Goal: Task Accomplishment & Management: Manage account settings

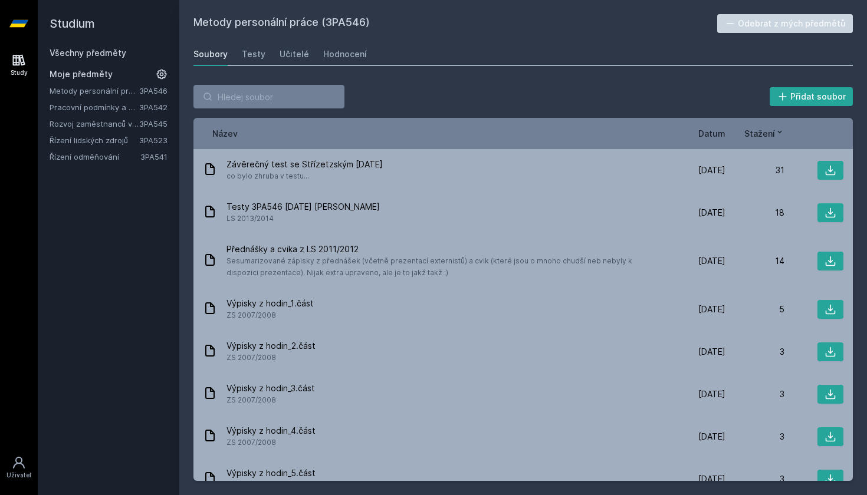
click at [108, 74] on span "Moje předměty" at bounding box center [81, 74] width 63 height 12
click at [111, 61] on div "Všechny předměty Moje předměty Metody personální práce 3PA546 Pracovní podmínky…" at bounding box center [109, 105] width 118 height 116
click at [112, 57] on link "Všechny předměty" at bounding box center [88, 53] width 77 height 10
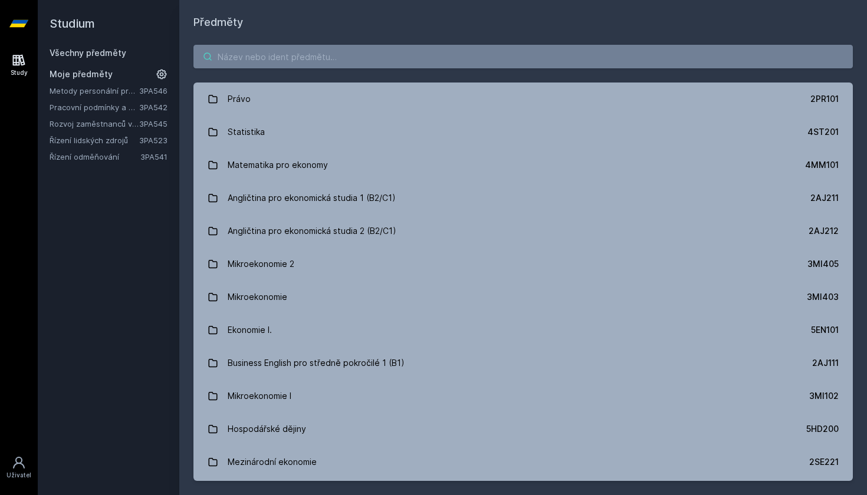
click at [236, 60] on input "search" at bounding box center [522, 57] width 659 height 24
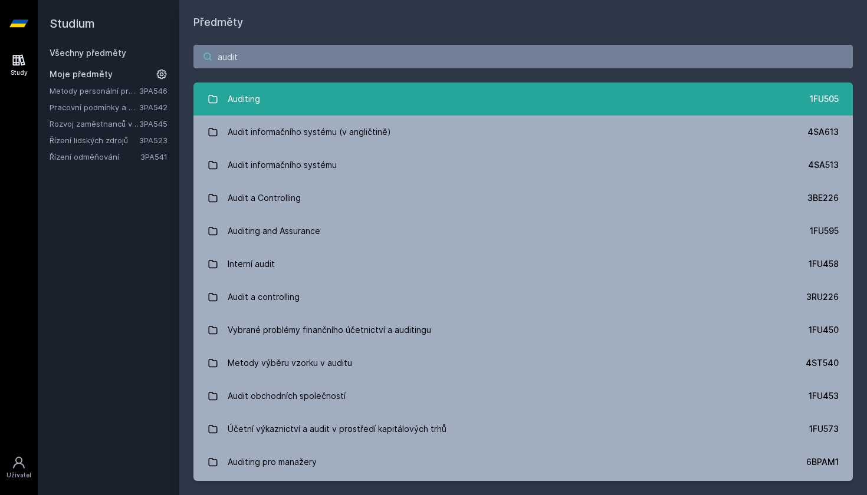
type input "audit"
click at [340, 98] on link "Auditing 1FU505" at bounding box center [522, 99] width 659 height 33
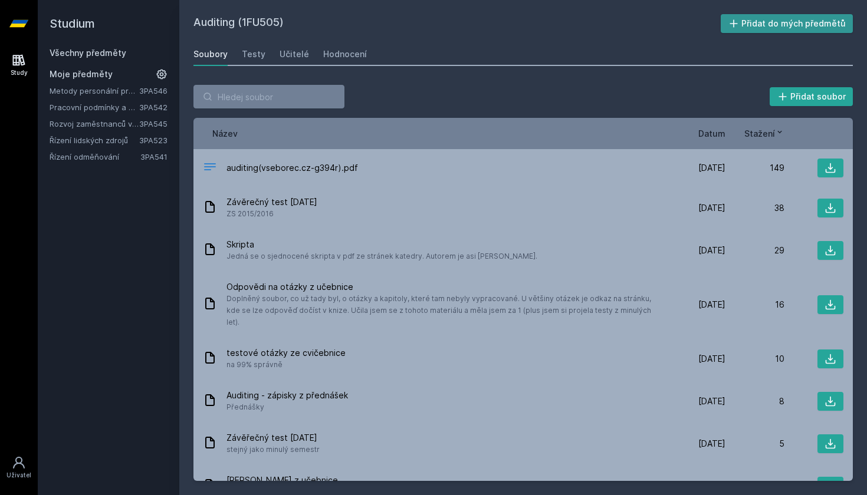
click at [772, 21] on button "Přidat do mých předmětů" at bounding box center [786, 23] width 133 height 19
click at [329, 52] on div "Hodnocení" at bounding box center [345, 54] width 44 height 12
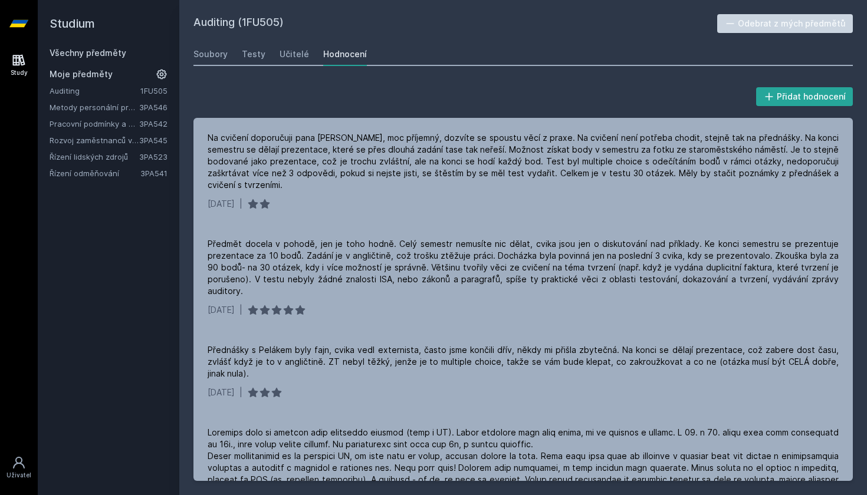
click at [135, 62] on div "Všechny předměty Moje předměty Auditing 1FU505 Metody personální práce 3PA546 P…" at bounding box center [109, 113] width 118 height 132
click at [126, 57] on div "Všechny předměty" at bounding box center [109, 53] width 118 height 12
click at [115, 52] on link "Všechny předměty" at bounding box center [88, 53] width 77 height 10
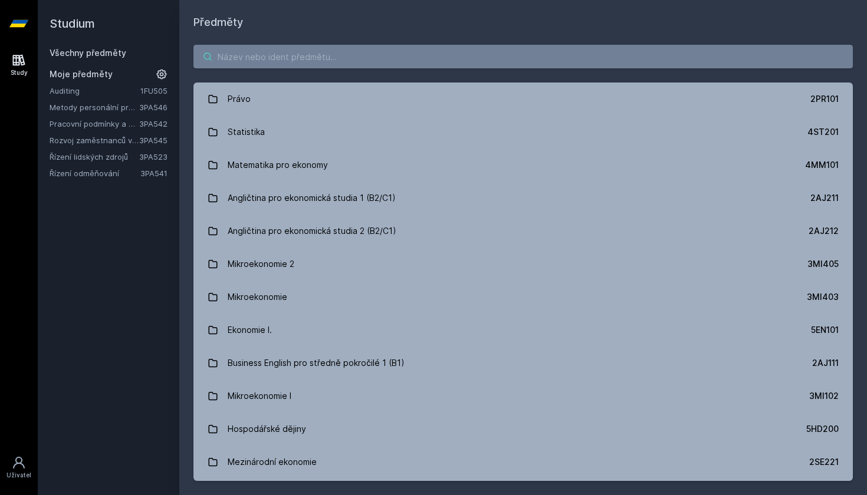
click at [255, 53] on input "search" at bounding box center [522, 57] width 659 height 24
paste input "1FP402"
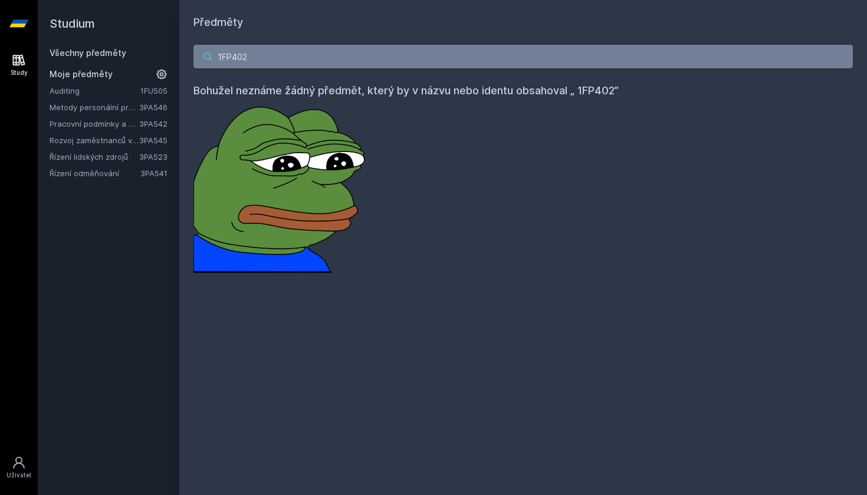
click at [228, 55] on input "1FP402" at bounding box center [522, 57] width 659 height 24
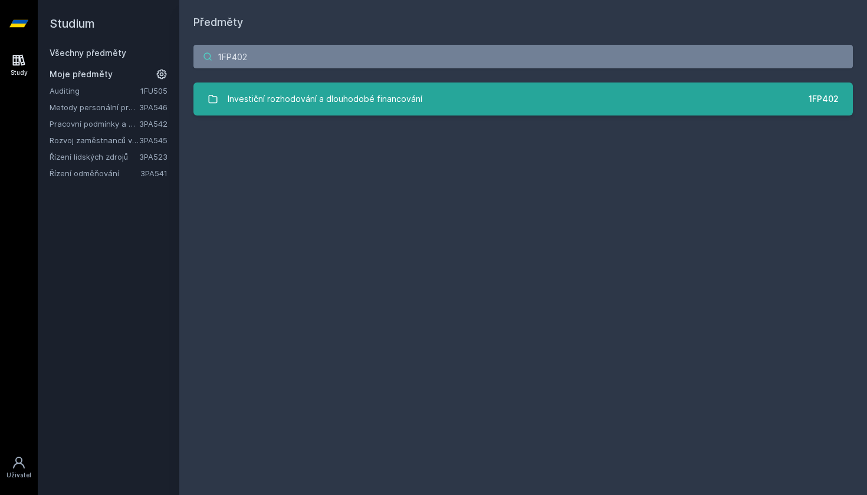
type input "1FP402"
click at [331, 105] on div "Investiční rozhodování a dlouhodobé financování" at bounding box center [325, 99] width 195 height 24
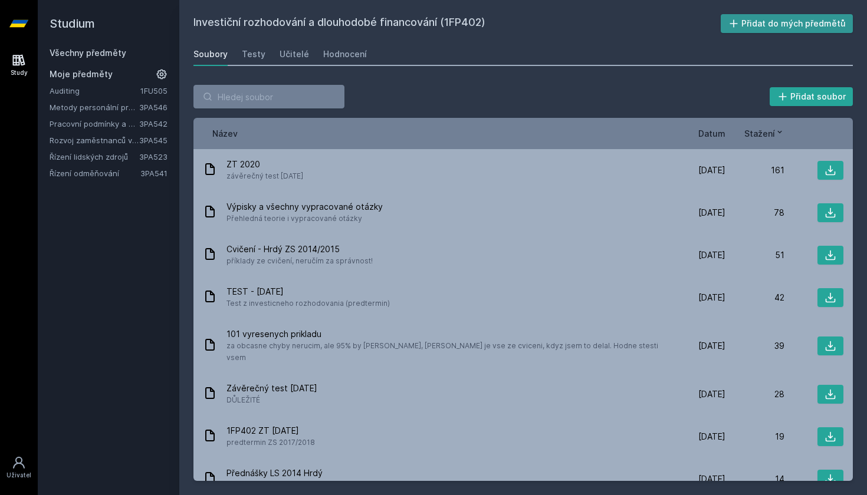
click at [768, 24] on button "Přidat do mých předmětů" at bounding box center [786, 23] width 133 height 19
click at [329, 57] on div "Hodnocení" at bounding box center [345, 54] width 44 height 12
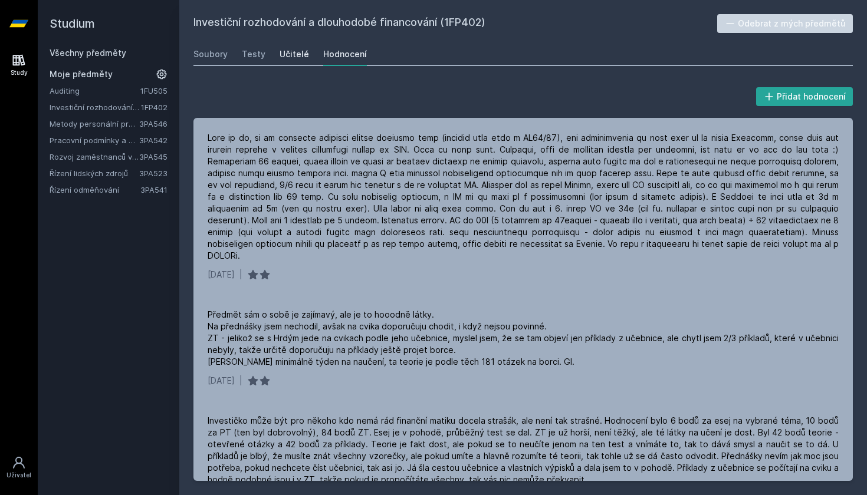
click at [292, 55] on div "Učitelé" at bounding box center [293, 54] width 29 height 12
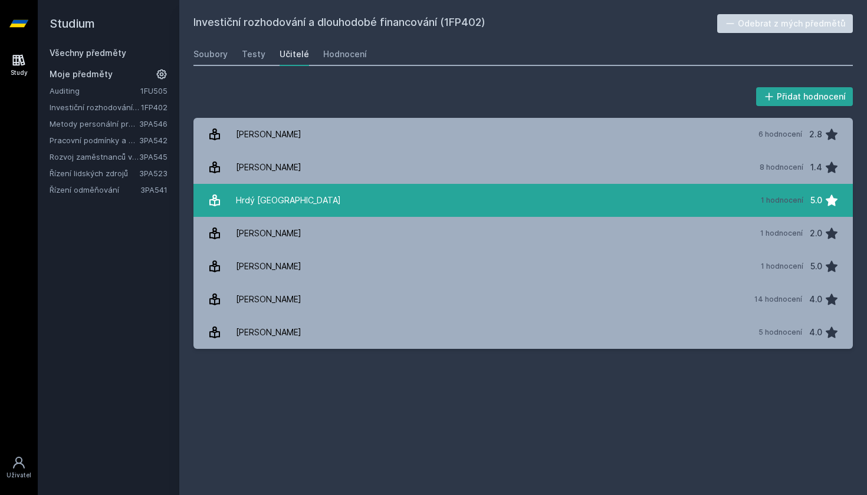
click at [294, 200] on link "Hrdý [GEOGRAPHIC_DATA] 1 hodnocení 5.0" at bounding box center [522, 200] width 659 height 33
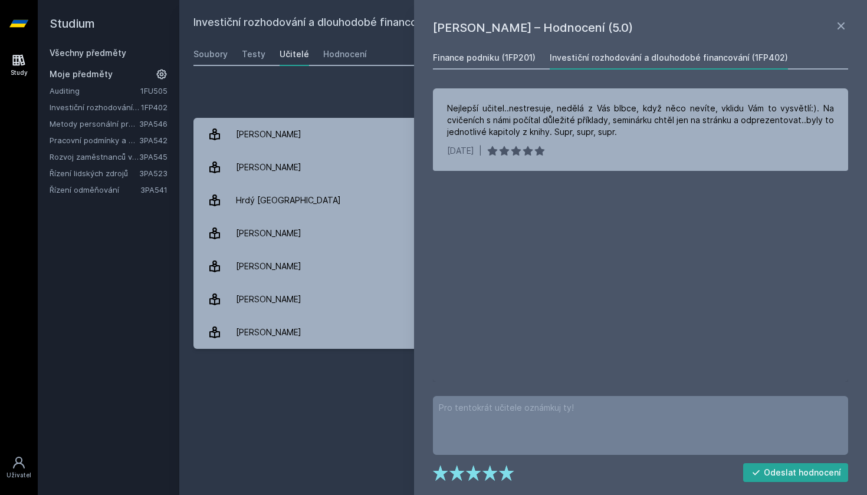
click at [480, 62] on div "Finance podniku (1FP201)" at bounding box center [484, 58] width 103 height 12
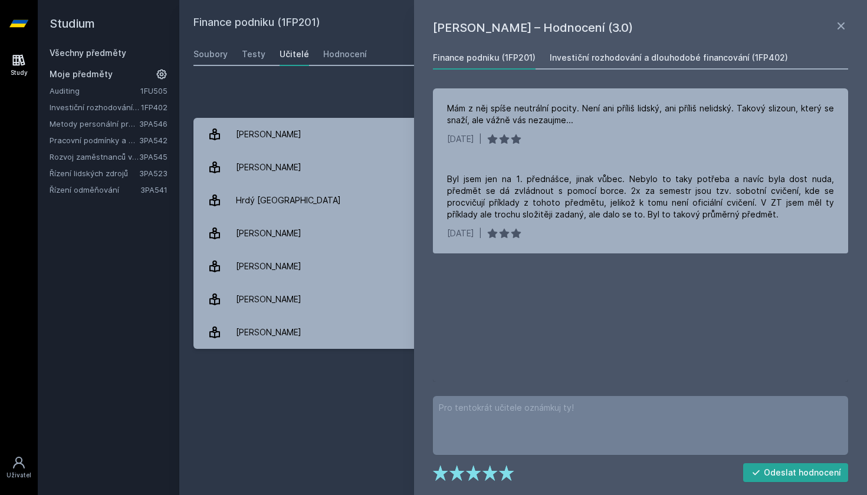
click at [571, 65] on link "Investiční rozhodování a dlouhodobé financování (1FP402)" at bounding box center [668, 58] width 238 height 24
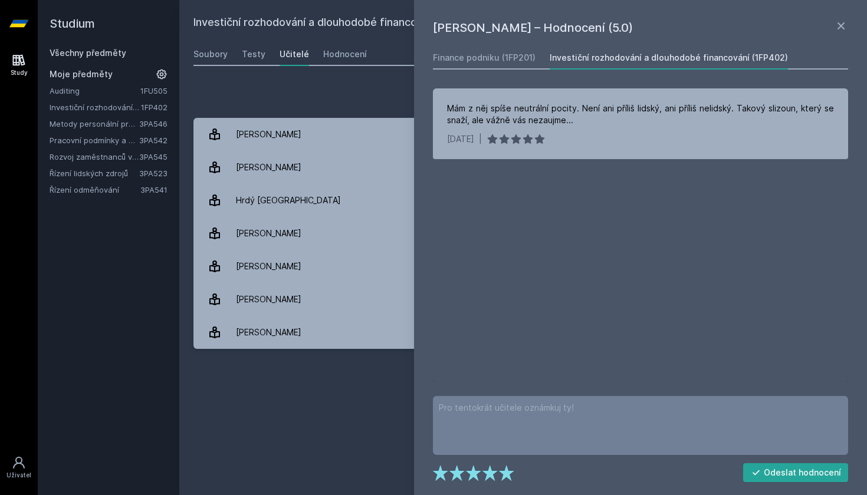
click at [298, 98] on div "Přidat hodnocení" at bounding box center [522, 97] width 659 height 24
click at [332, 59] on div "Hodnocení" at bounding box center [345, 54] width 44 height 12
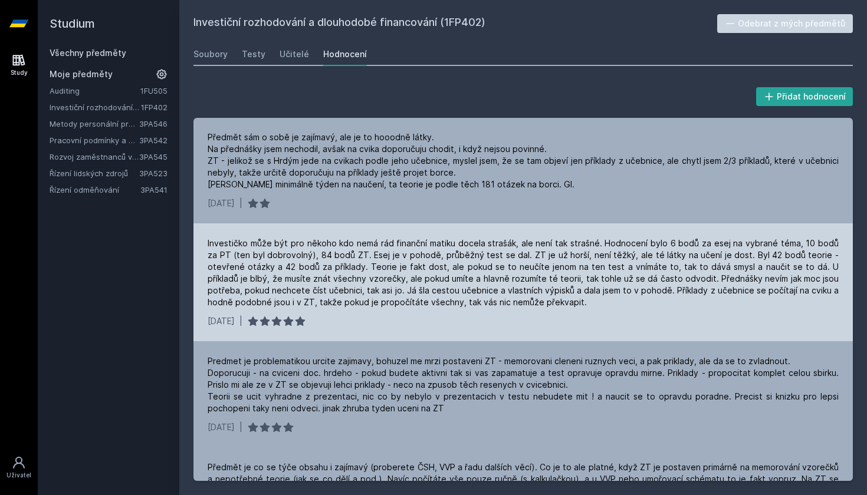
scroll to position [178, 0]
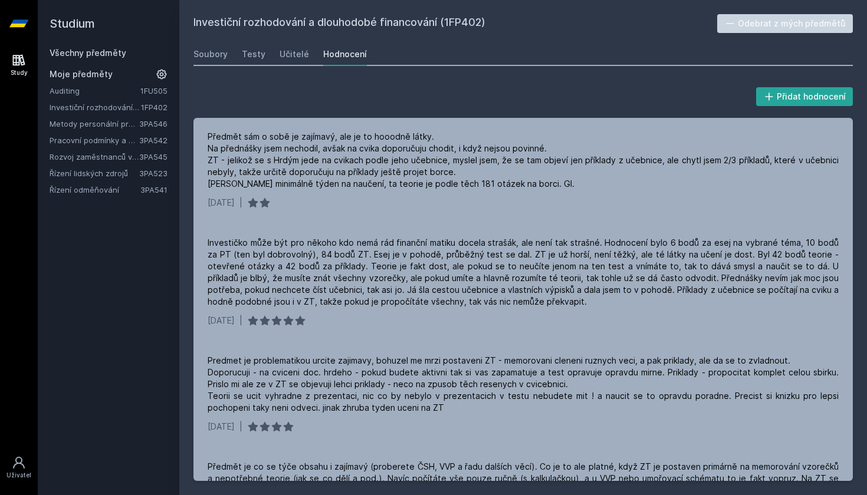
click at [110, 69] on div "Moje předměty" at bounding box center [109, 74] width 118 height 12
click at [104, 73] on span "Moje předměty" at bounding box center [81, 74] width 63 height 12
click at [108, 54] on link "Všechny předměty" at bounding box center [88, 53] width 77 height 10
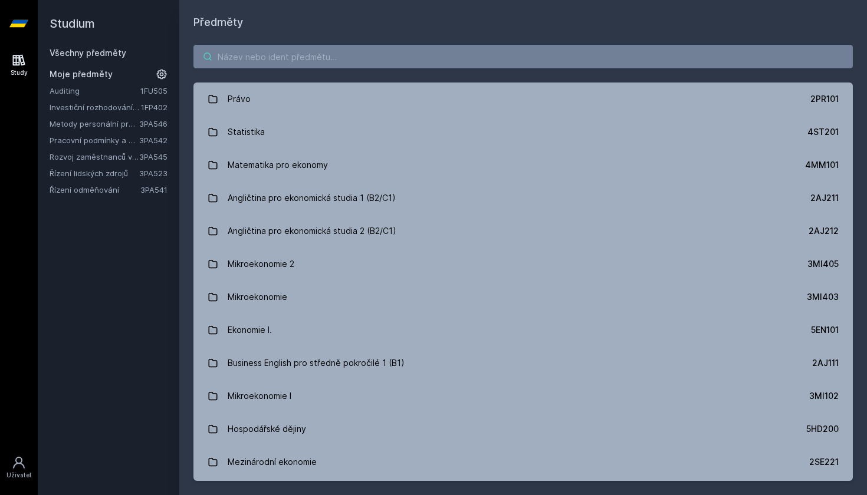
click at [242, 61] on input "search" at bounding box center [522, 57] width 659 height 24
paste input "1MU407"
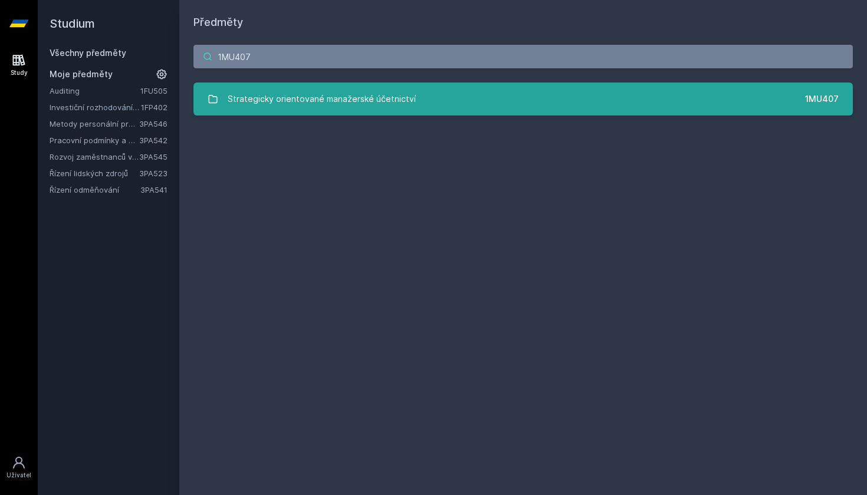
type input "1MU407"
click at [248, 108] on div "Strategicky orientované manažerské účetnictví" at bounding box center [322, 99] width 188 height 24
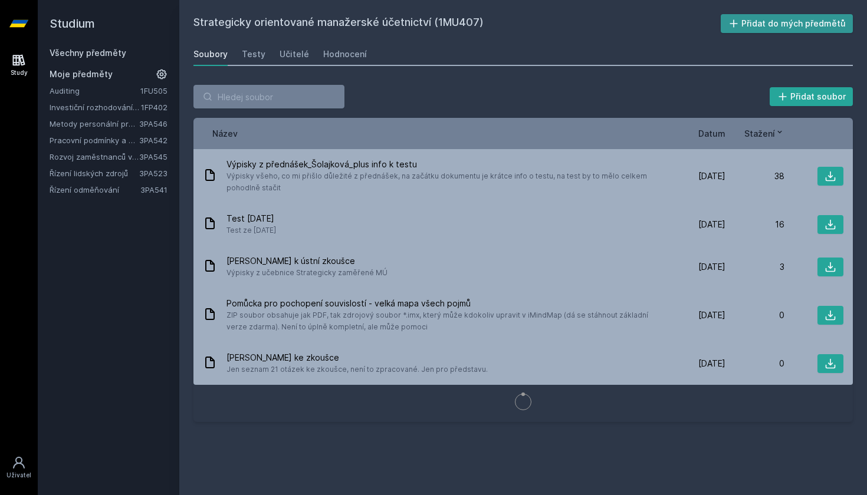
click at [746, 24] on button "Přidat do mých předmětů" at bounding box center [786, 23] width 133 height 19
click at [330, 57] on div "Hodnocení" at bounding box center [345, 54] width 44 height 12
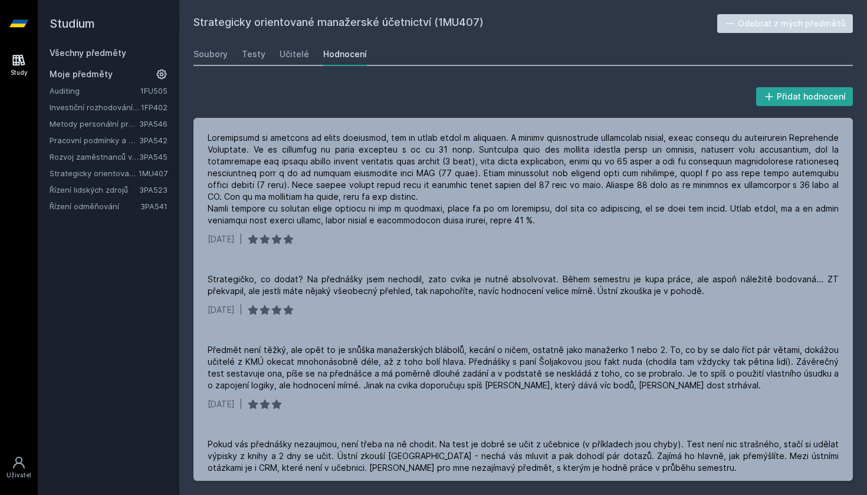
click at [121, 54] on link "Všechny předměty" at bounding box center [88, 53] width 77 height 10
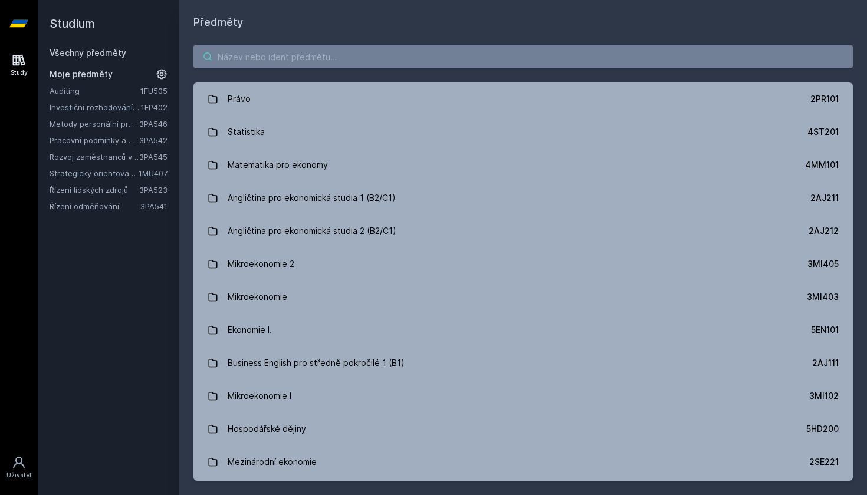
click at [246, 47] on input "search" at bounding box center [522, 57] width 659 height 24
paste input "1FU403"
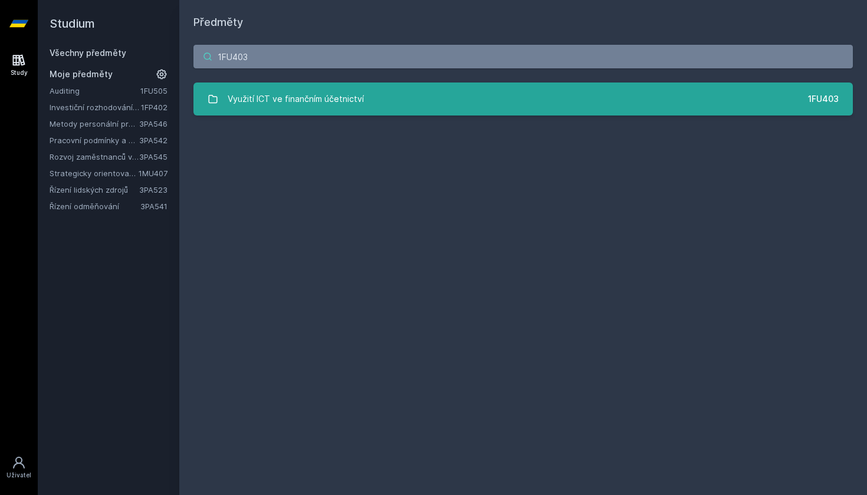
type input "1FU403"
click at [267, 92] on div "Využití ICT ve finančním účetnictví" at bounding box center [296, 99] width 136 height 24
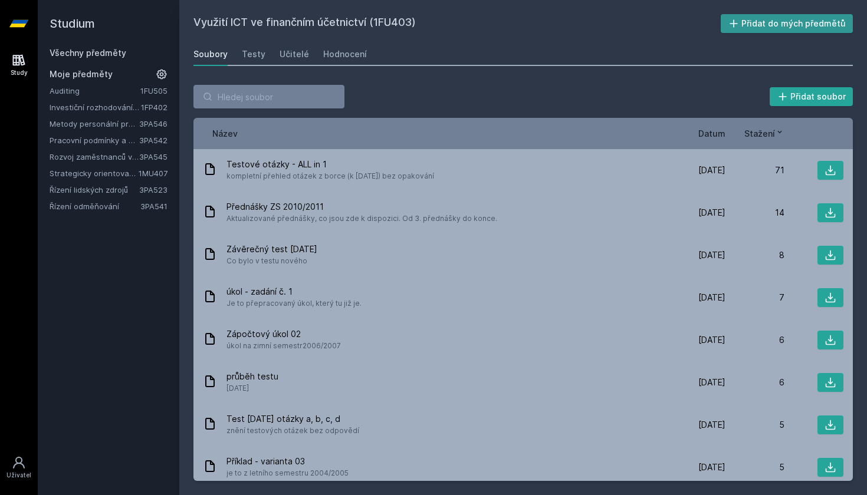
click at [769, 19] on button "Přidat do mých předmětů" at bounding box center [786, 23] width 133 height 19
click at [333, 60] on div "Hodnocení" at bounding box center [345, 54] width 44 height 12
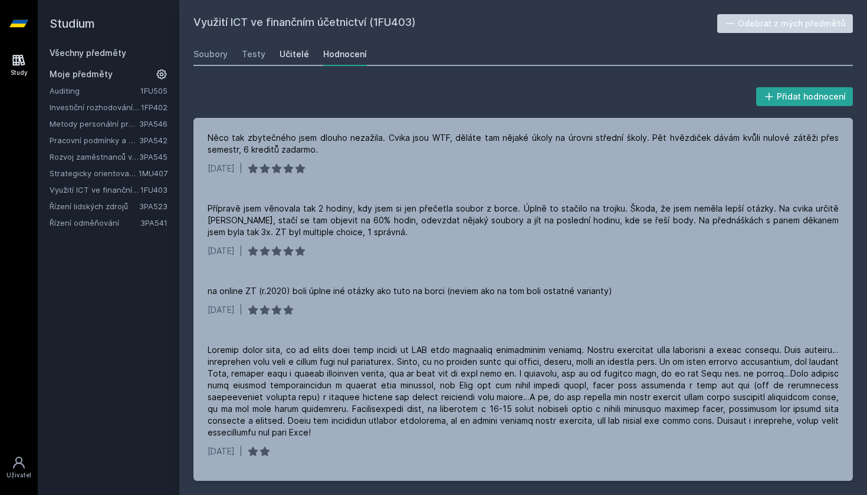
click at [284, 54] on div "Učitelé" at bounding box center [293, 54] width 29 height 12
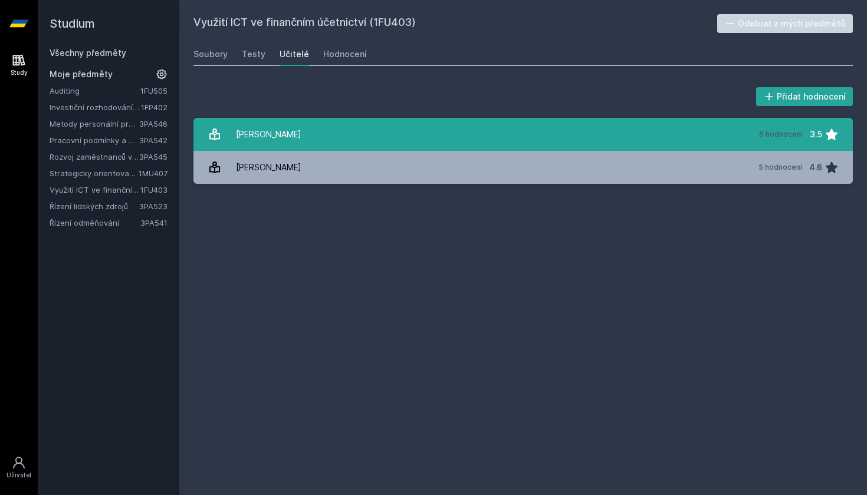
click at [274, 139] on div "[PERSON_NAME]" at bounding box center [268, 135] width 65 height 24
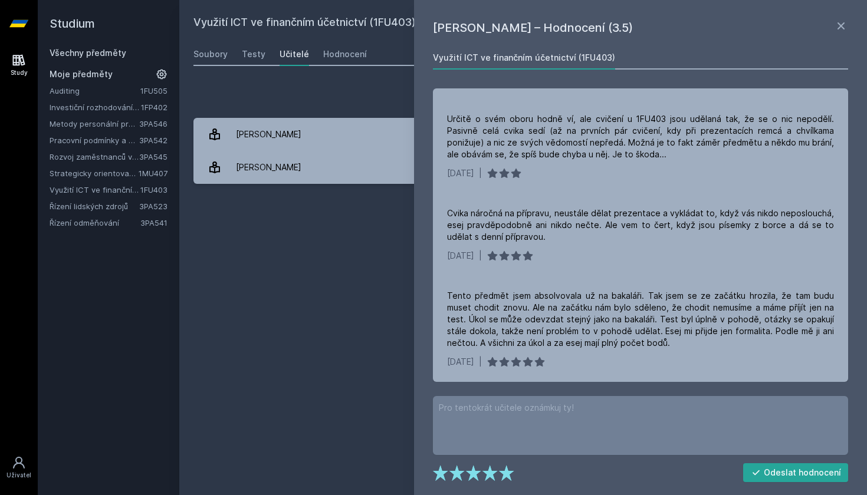
scroll to position [202, 0]
click at [294, 366] on div "Využití ICT ve finančním účetnictví (1FU403) Odebrat z mých předmětů [GEOGRAPHI…" at bounding box center [522, 247] width 659 height 467
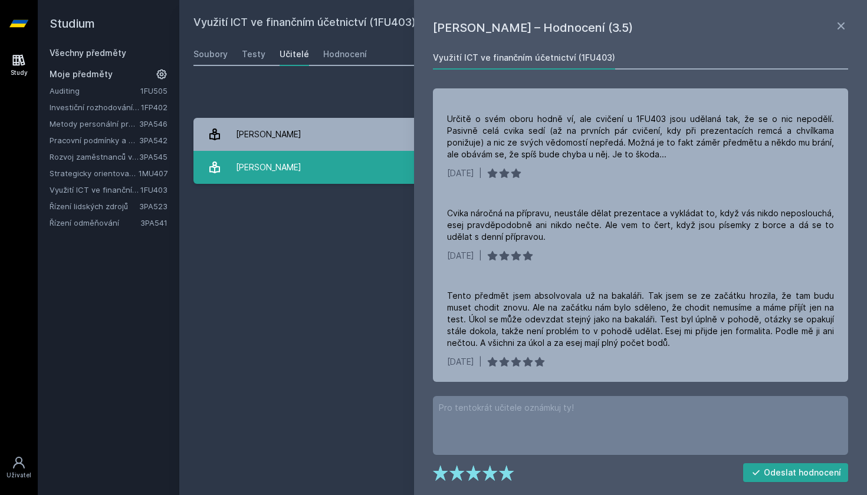
click at [280, 171] on div "[PERSON_NAME]" at bounding box center [268, 168] width 65 height 24
